Goal: Transaction & Acquisition: Purchase product/service

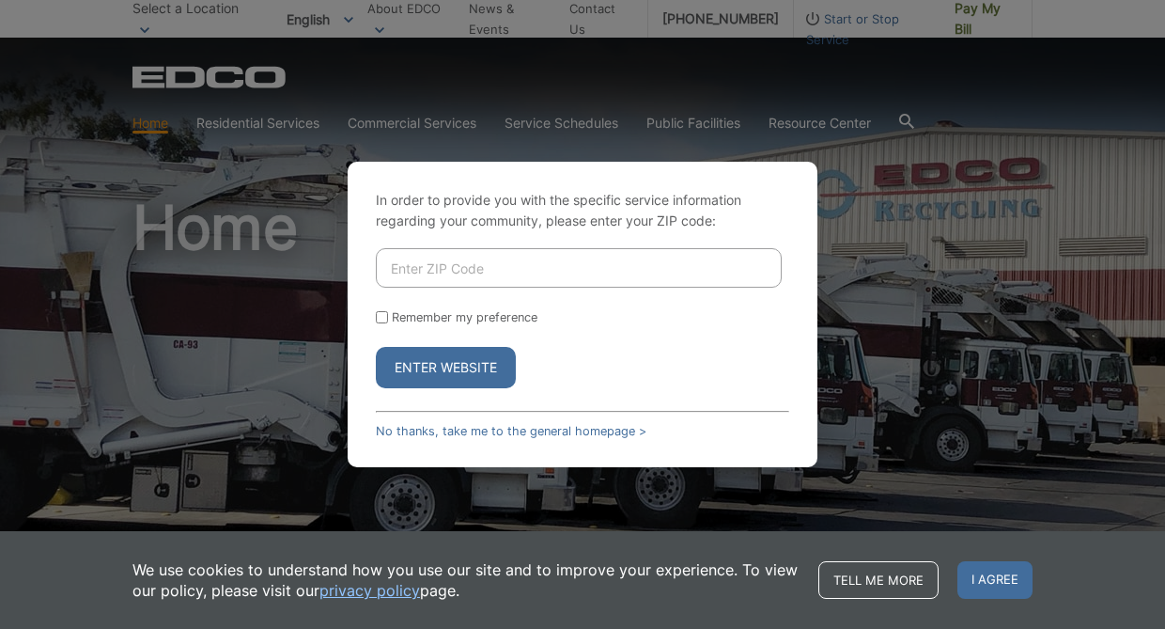
click at [472, 278] on input "Enter ZIP Code" at bounding box center [579, 267] width 406 height 39
click at [489, 129] on div "In order to provide you with the specific service information regarding your co…" at bounding box center [582, 314] width 1165 height 629
click at [372, 326] on div "In order to provide you with the specific service information regarding your co…" at bounding box center [583, 314] width 470 height 305
click at [374, 310] on div "In order to provide you with the specific service information regarding your co…" at bounding box center [583, 314] width 470 height 305
click at [504, 270] on input "Enter ZIP Code" at bounding box center [579, 267] width 406 height 39
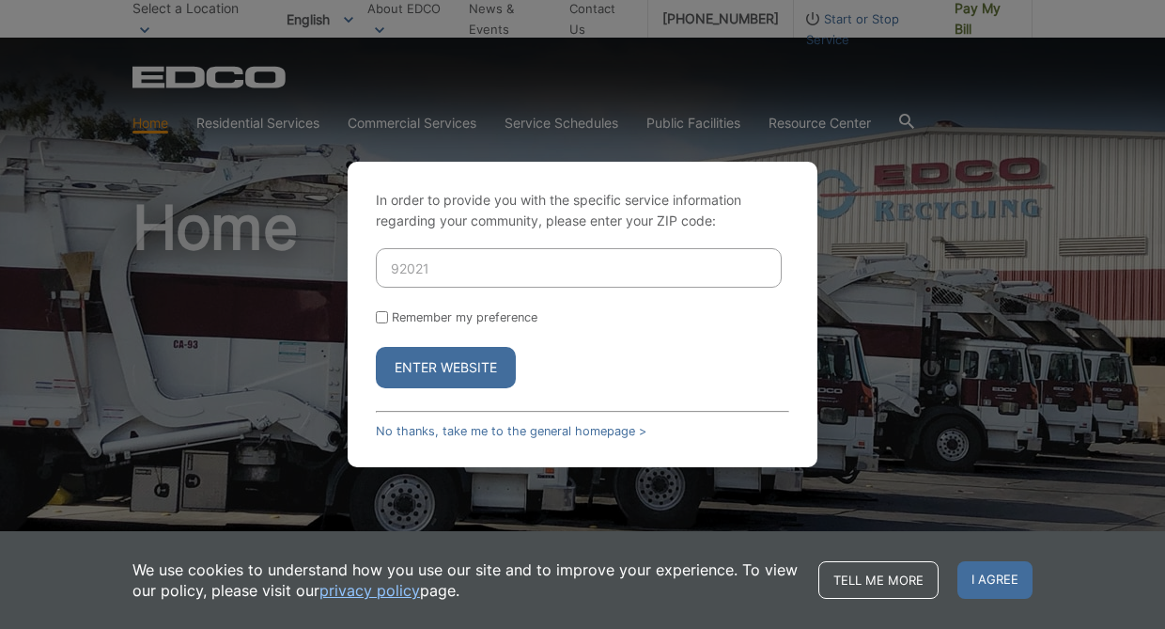
type input "92021"
click at [436, 356] on button "Enter Website" at bounding box center [446, 367] width 140 height 41
click at [436, 376] on div "In order to provide you with the specific service information regarding your co…" at bounding box center [582, 314] width 1165 height 629
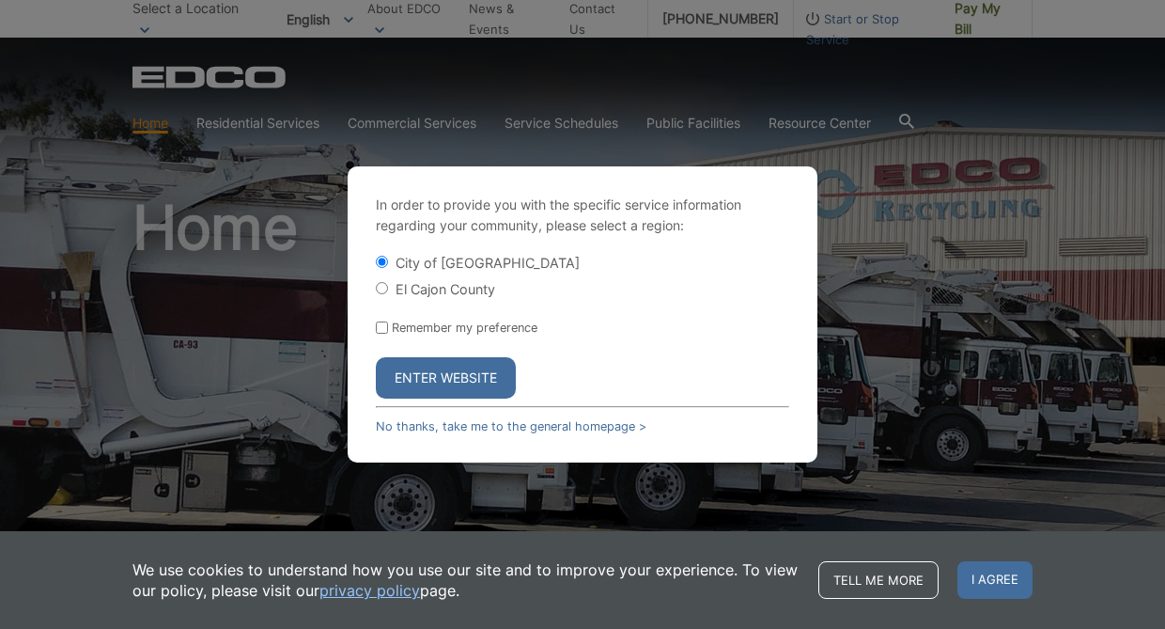
click at [463, 378] on button "Enter Website" at bounding box center [446, 377] width 140 height 41
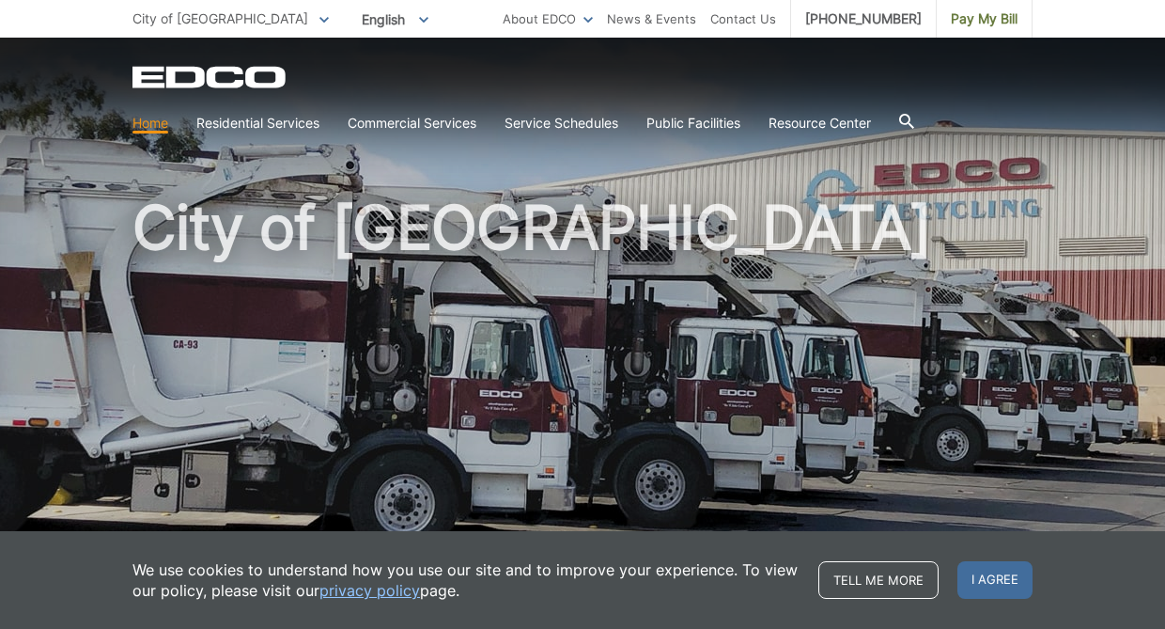
click at [156, 125] on link "Home" at bounding box center [151, 123] width 36 height 21
click at [986, 22] on span "Pay My Bill" at bounding box center [984, 18] width 67 height 21
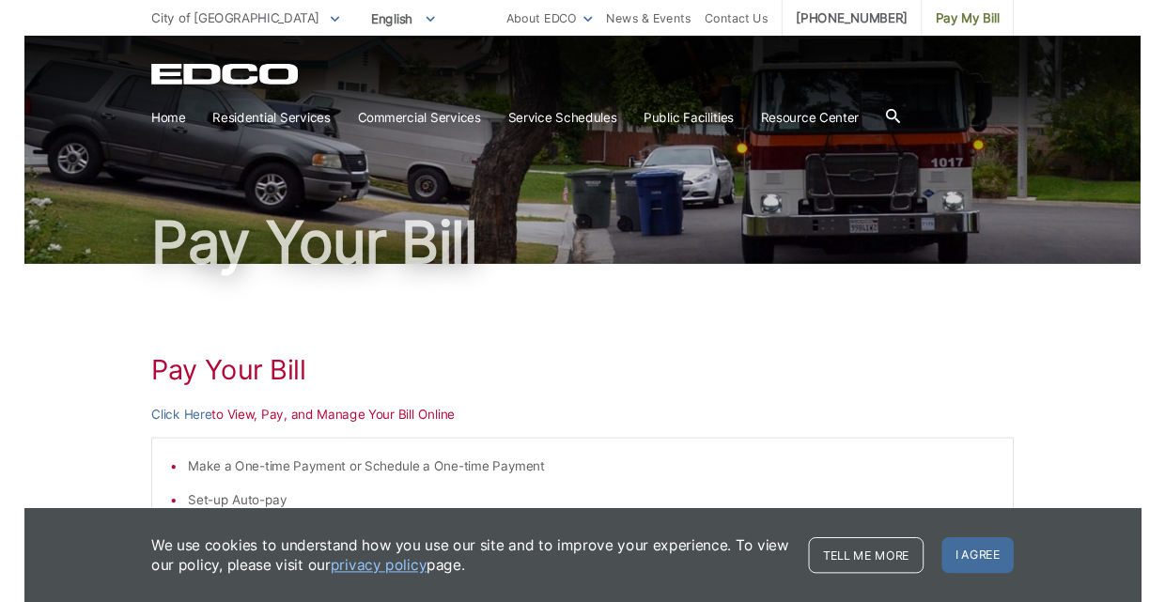
scroll to position [77, 0]
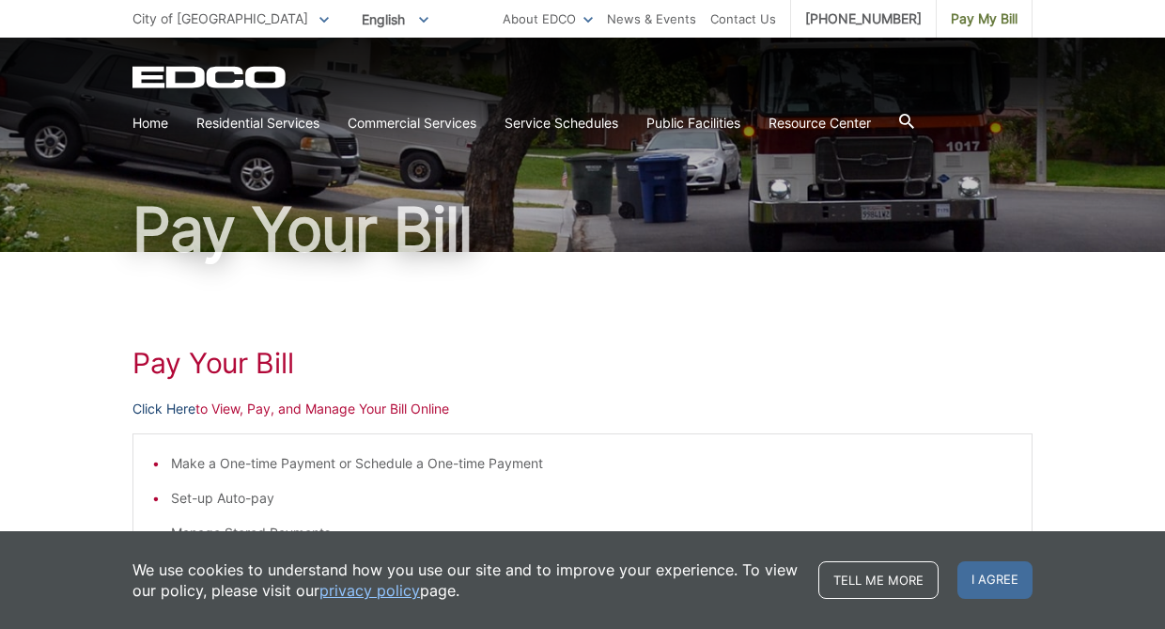
click at [160, 408] on link "Click Here" at bounding box center [164, 408] width 63 height 21
